Goal: Navigation & Orientation: Understand site structure

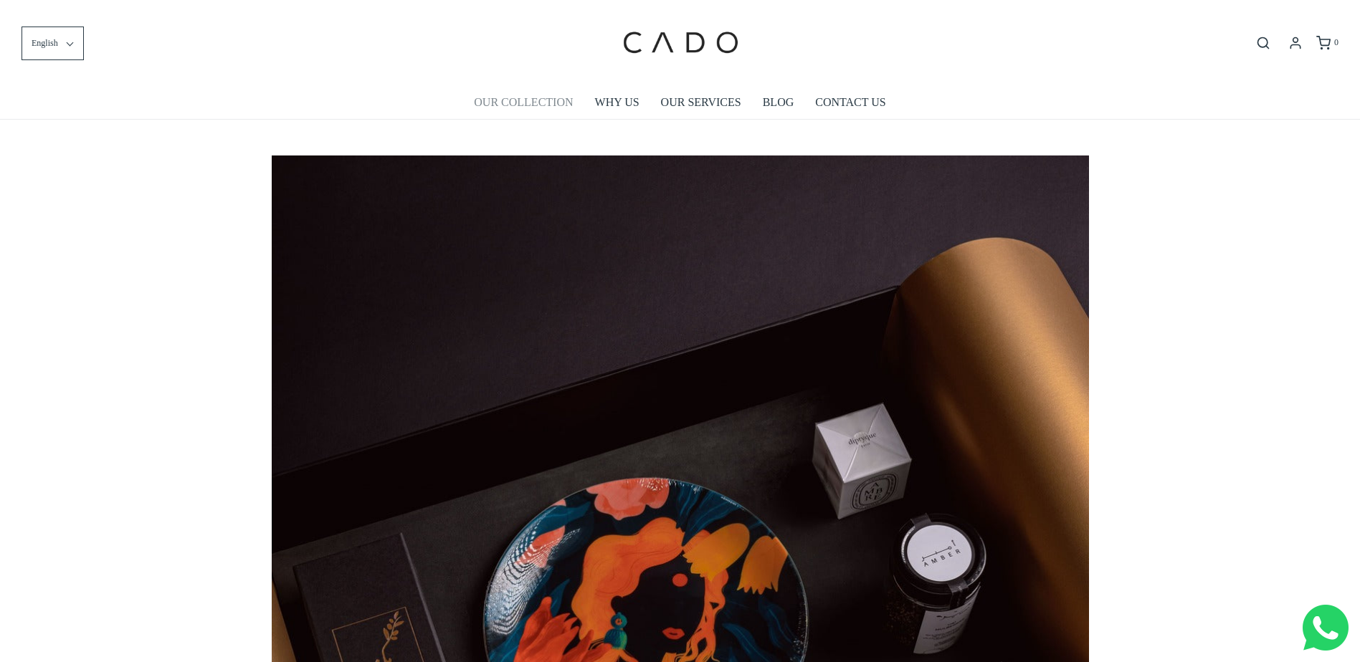
click at [531, 110] on link "OUR COLLECTION" at bounding box center [523, 102] width 99 height 33
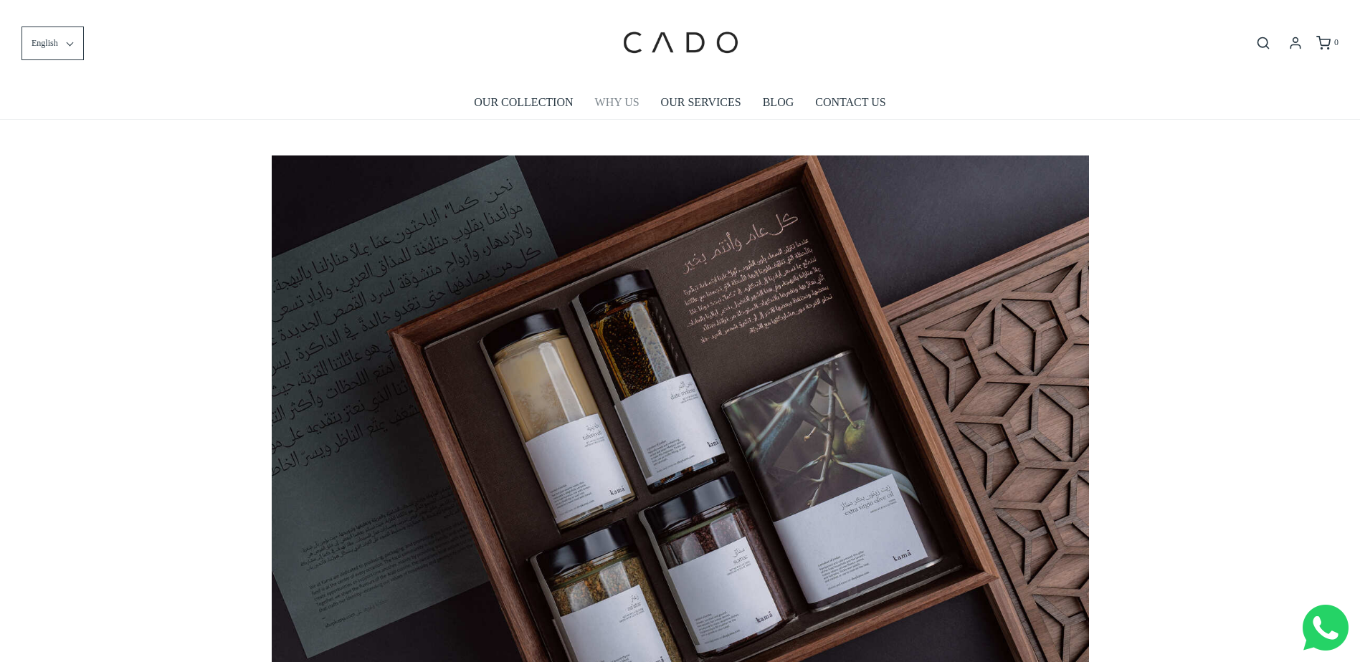
click at [621, 108] on link "WHY US" at bounding box center [617, 102] width 44 height 33
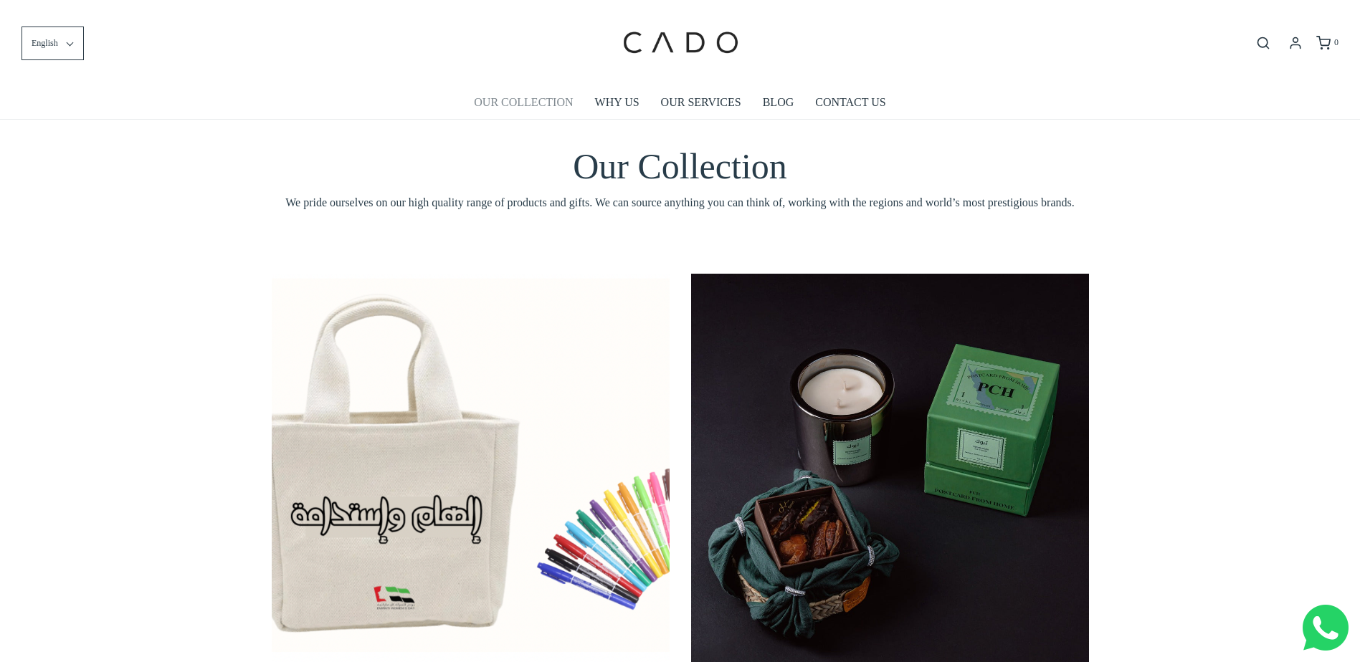
click at [520, 95] on link "OUR COLLECTION" at bounding box center [523, 102] width 99 height 33
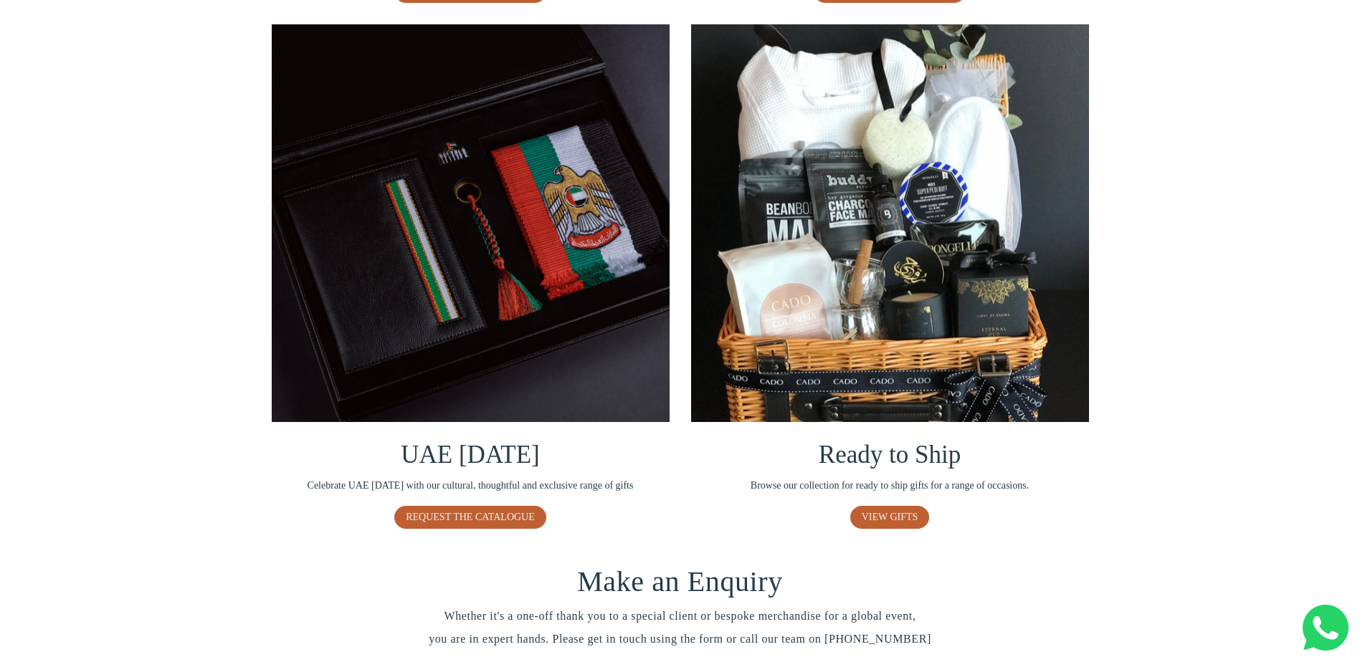
scroll to position [552, 0]
